Goal: Entertainment & Leisure: Consume media (video, audio)

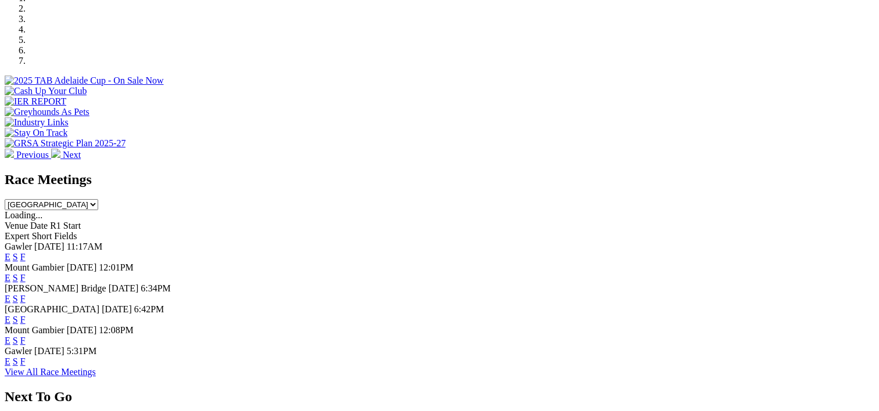
scroll to position [378, 0]
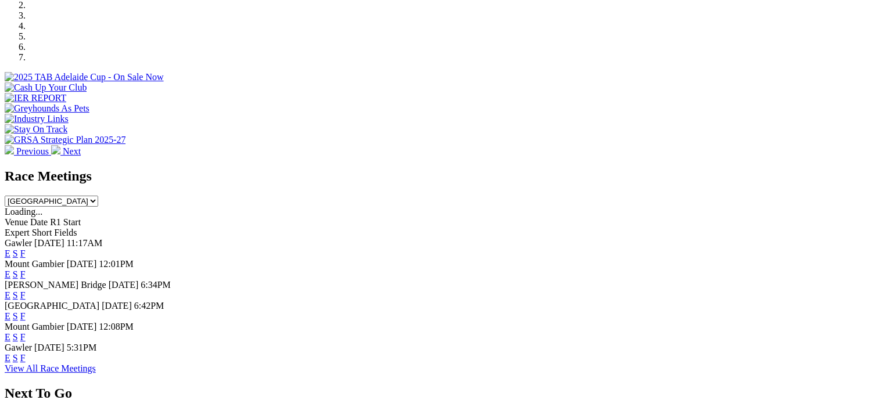
click at [26, 361] on link "F" at bounding box center [22, 358] width 5 height 10
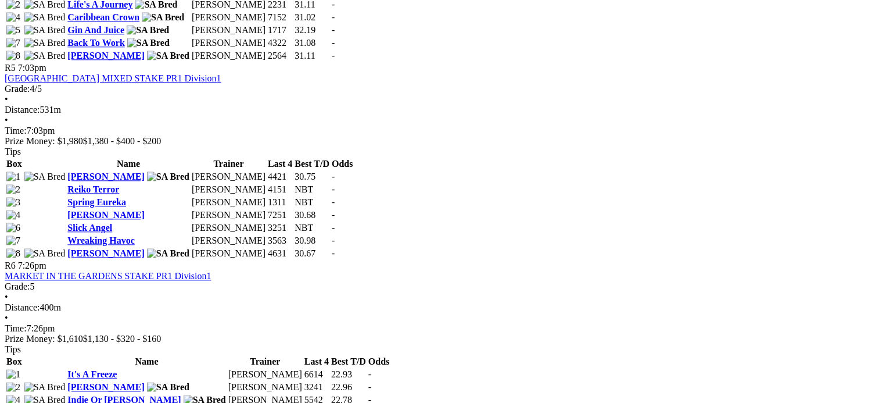
scroll to position [1318, 0]
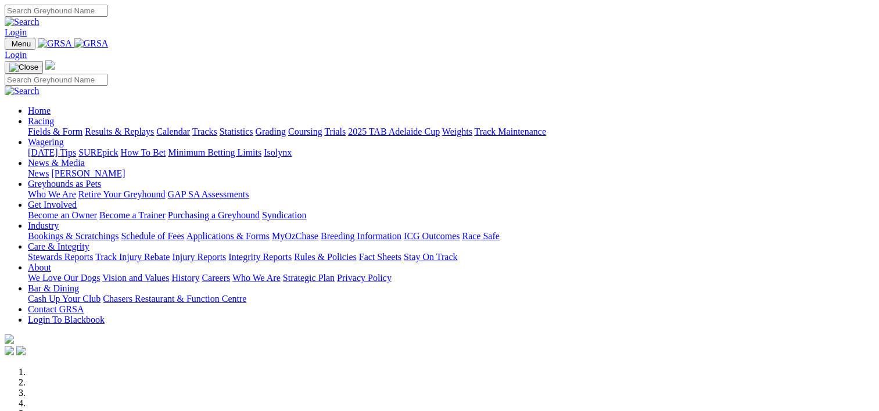
scroll to position [378, 0]
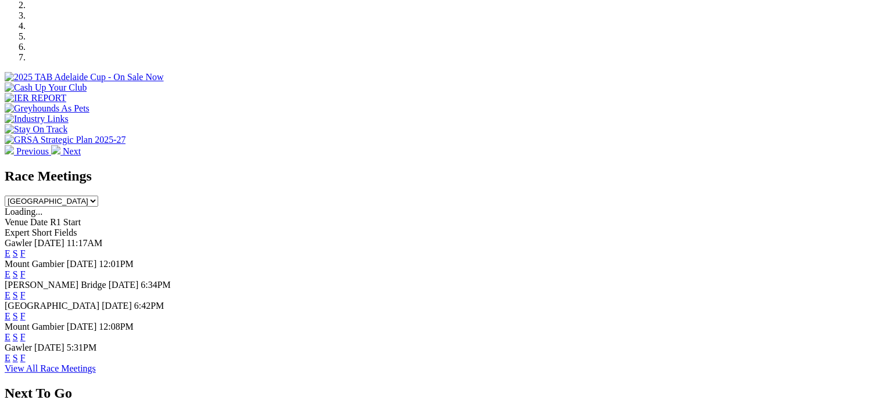
click at [26, 249] on link "F" at bounding box center [22, 254] width 5 height 10
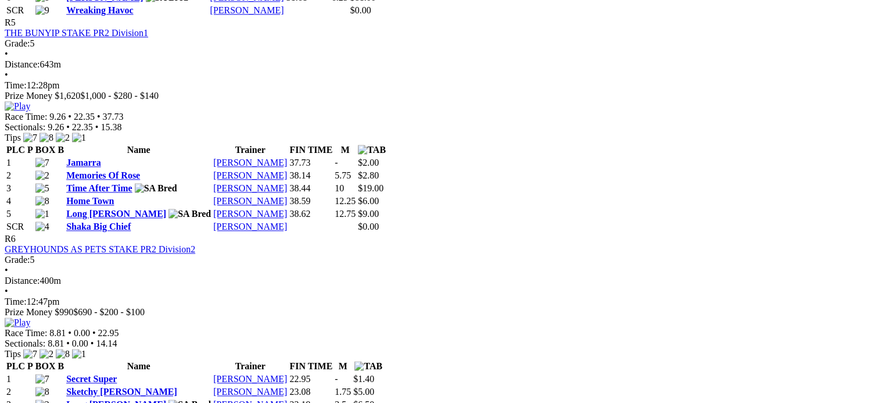
scroll to position [1405, 0]
